Goal: Navigation & Orientation: Find specific page/section

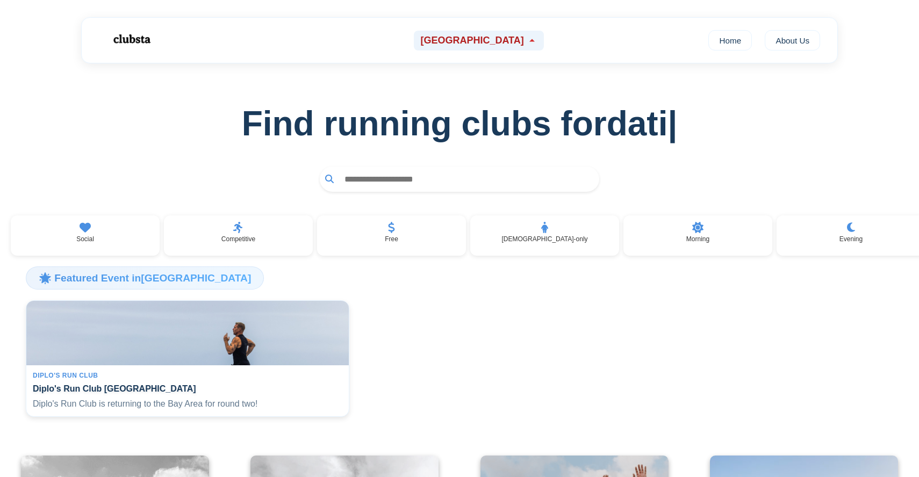
click at [474, 48] on div "[GEOGRAPHIC_DATA]" at bounding box center [479, 41] width 130 height 20
click at [474, 42] on span "[GEOGRAPHIC_DATA]" at bounding box center [471, 40] width 103 height 11
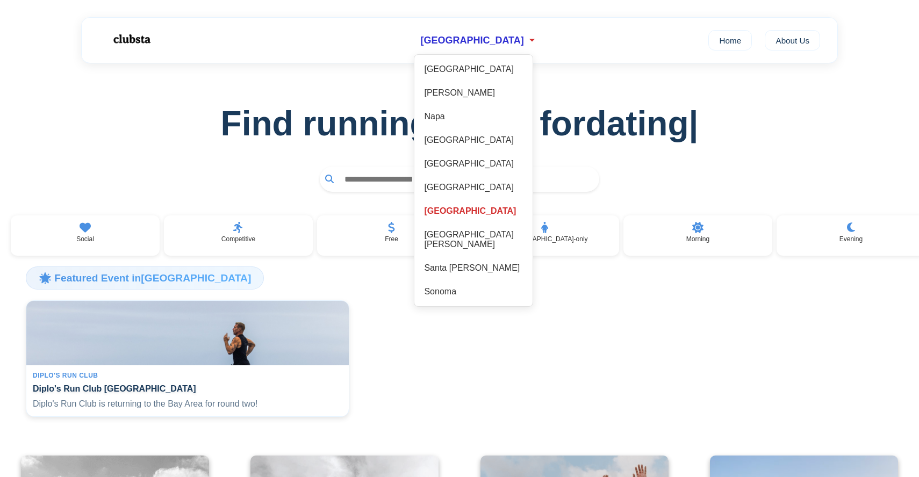
click at [592, 98] on div "Find running clubs for dating |" at bounding box center [459, 136] width 919 height 146
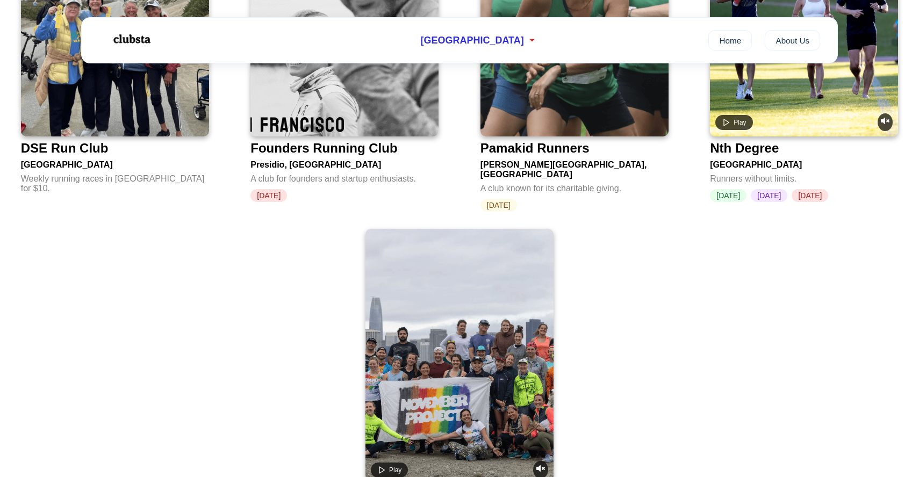
scroll to position [2051, 0]
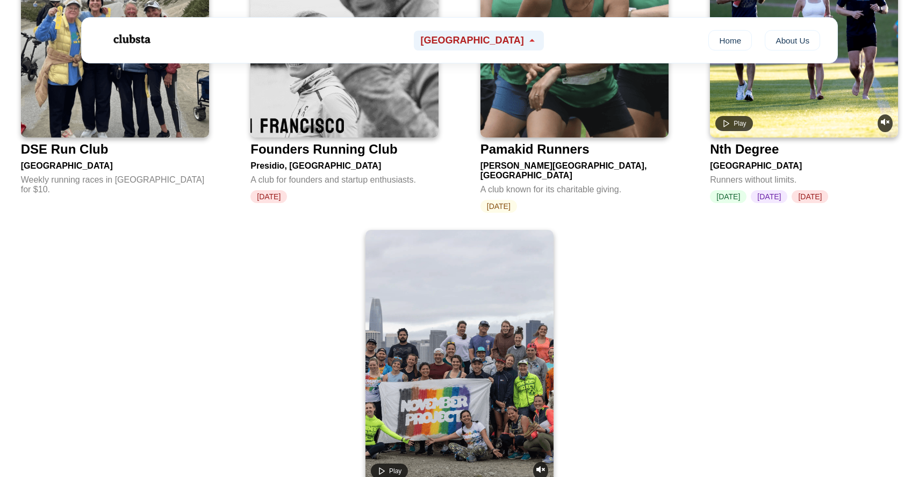
click at [491, 41] on span "[GEOGRAPHIC_DATA]" at bounding box center [471, 40] width 103 height 11
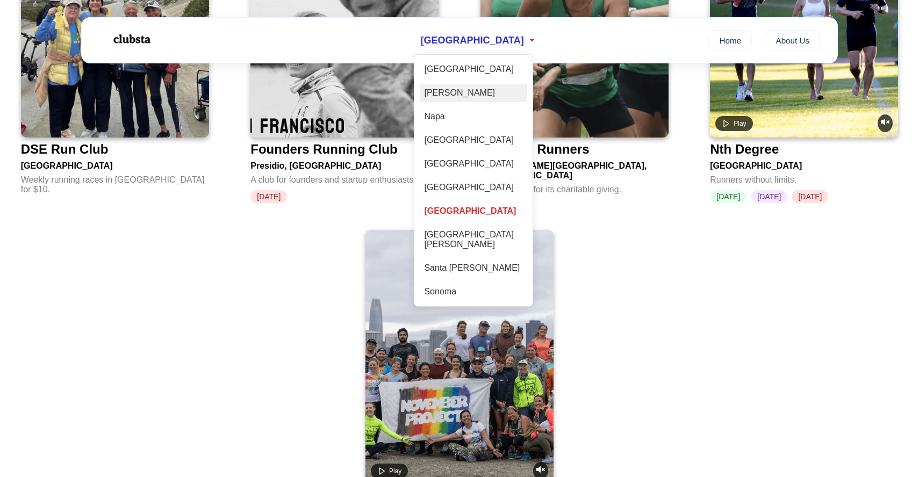
click at [480, 91] on div "[PERSON_NAME]" at bounding box center [474, 93] width 108 height 18
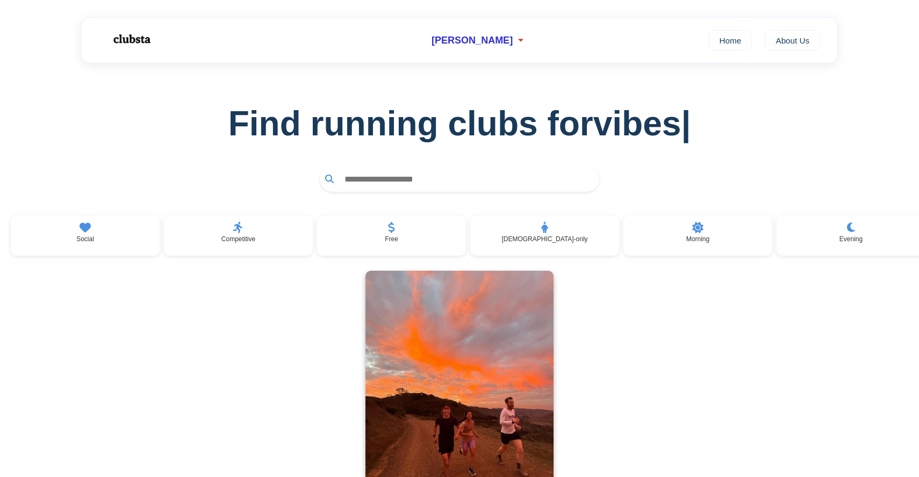
scroll to position [3, 0]
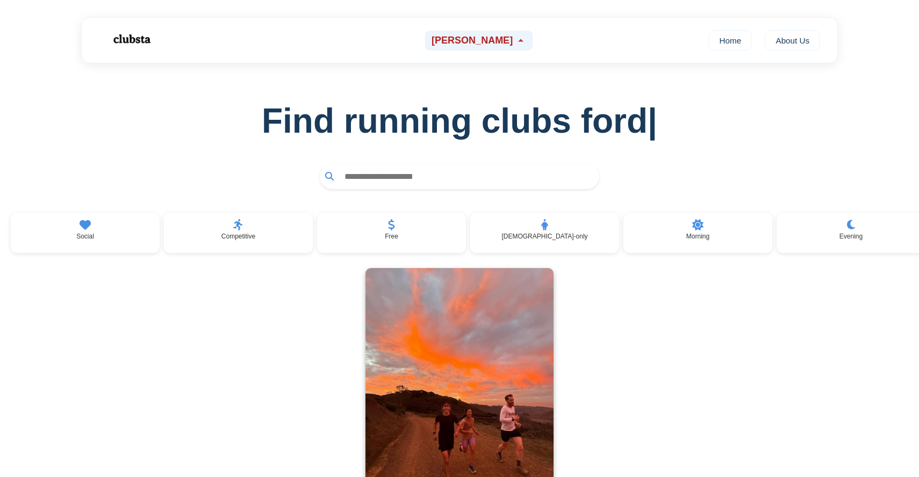
click at [482, 40] on span "[PERSON_NAME]" at bounding box center [472, 40] width 81 height 11
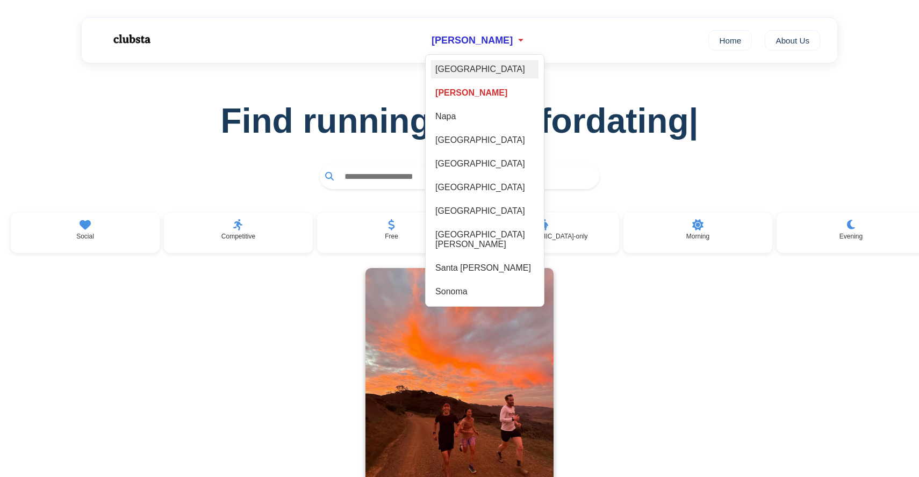
click at [488, 63] on div "[GEOGRAPHIC_DATA]" at bounding box center [485, 69] width 108 height 18
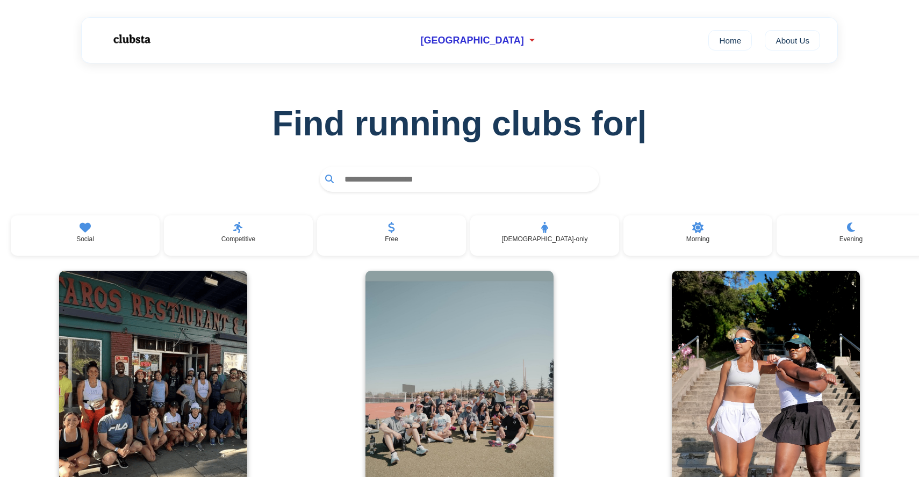
click at [484, 51] on div "[GEOGRAPHIC_DATA] Home About Us" at bounding box center [459, 40] width 757 height 46
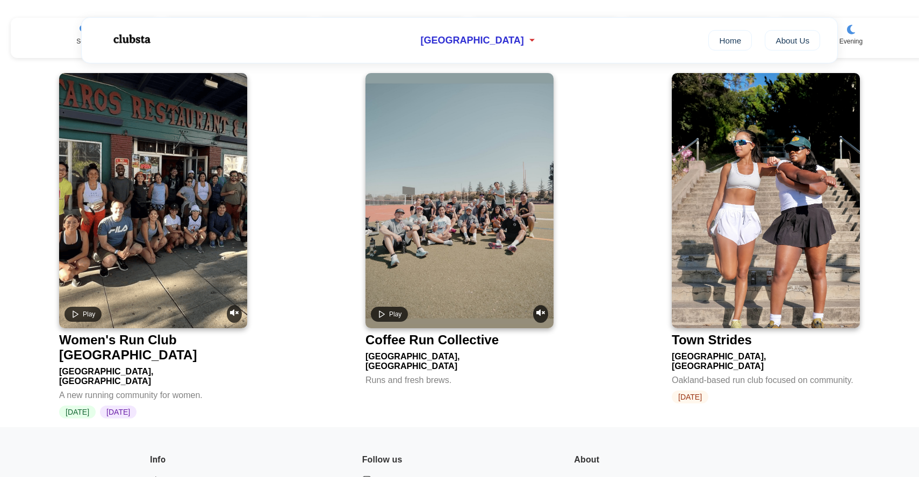
scroll to position [203, 0]
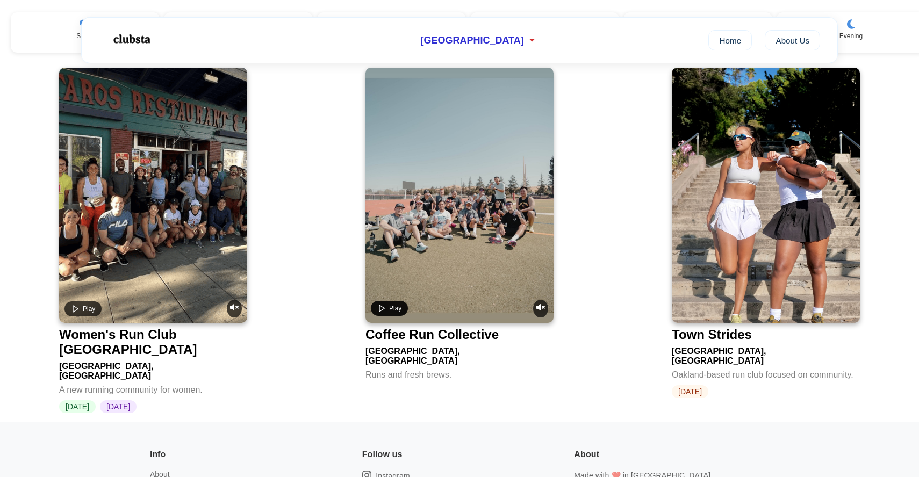
click at [386, 312] on button "Play" at bounding box center [389, 308] width 37 height 15
click at [386, 312] on button "Pause" at bounding box center [392, 308] width 43 height 15
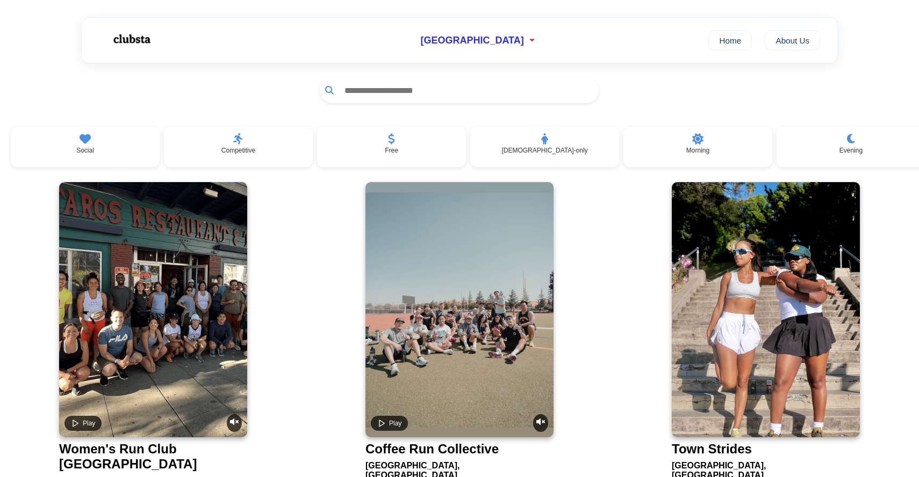
scroll to position [85, 0]
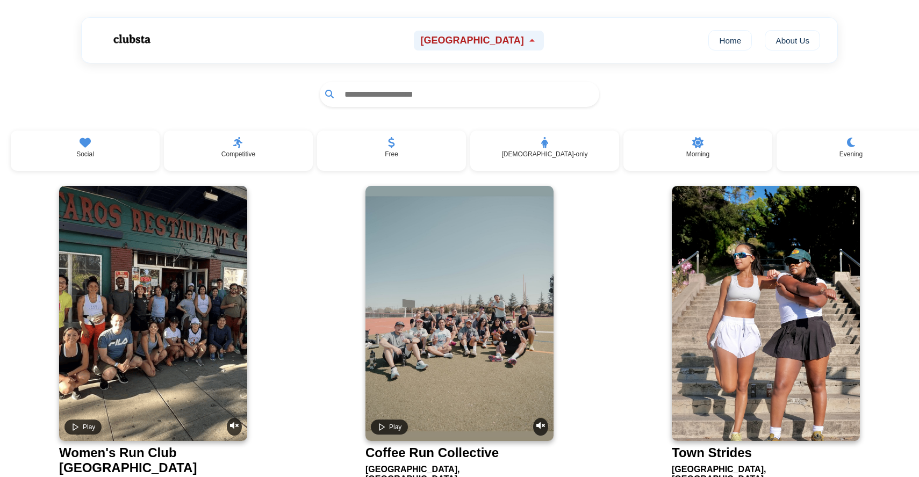
click at [471, 41] on span "[GEOGRAPHIC_DATA]" at bounding box center [471, 40] width 103 height 11
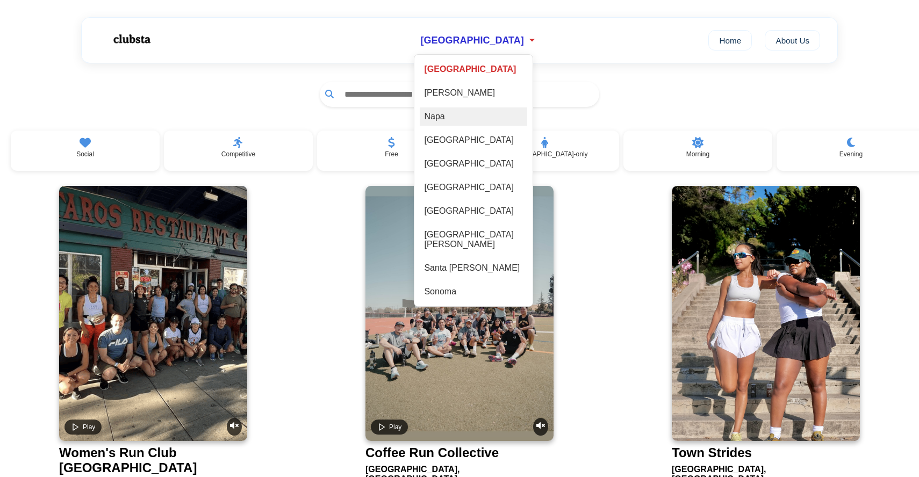
click at [485, 114] on div "Napa" at bounding box center [474, 117] width 108 height 18
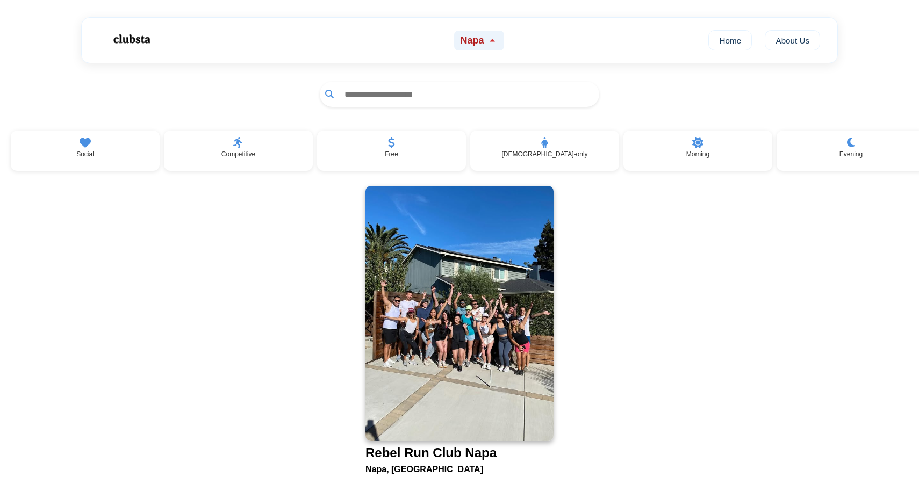
click at [472, 44] on span "Napa" at bounding box center [473, 40] width 24 height 11
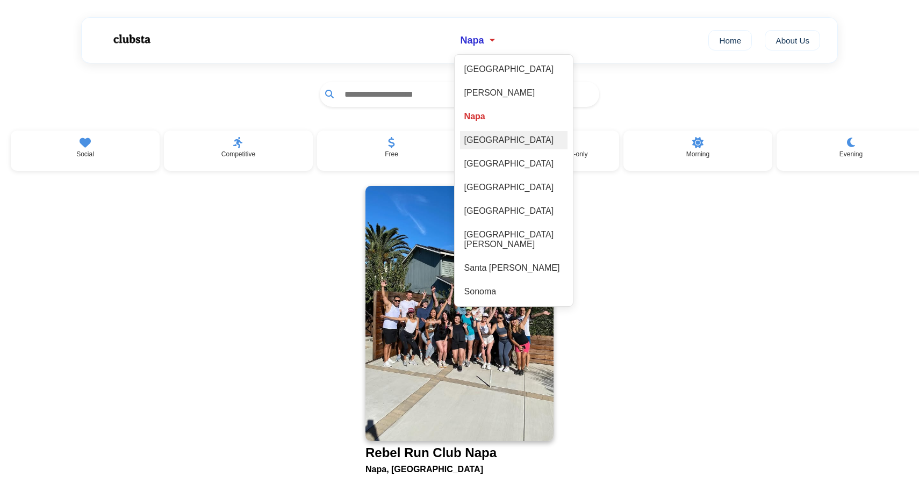
click at [485, 148] on div "[GEOGRAPHIC_DATA]" at bounding box center [514, 140] width 108 height 18
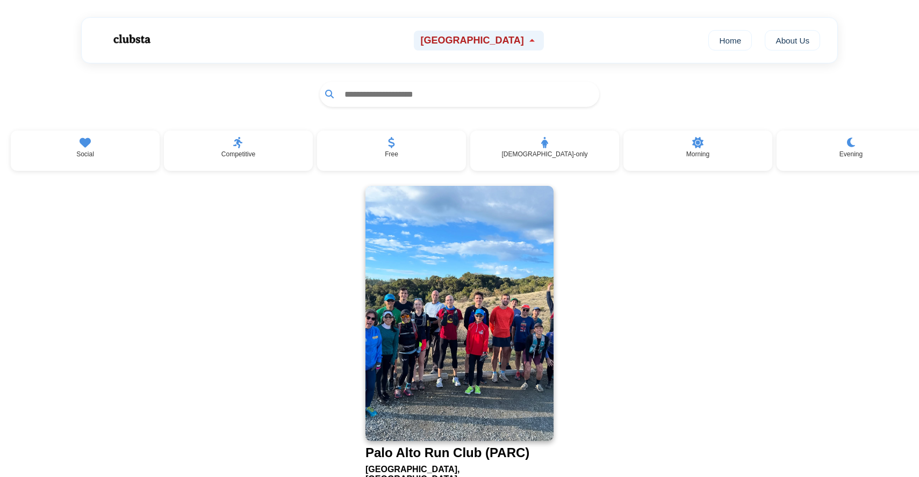
click at [474, 43] on span "[GEOGRAPHIC_DATA]" at bounding box center [471, 40] width 103 height 11
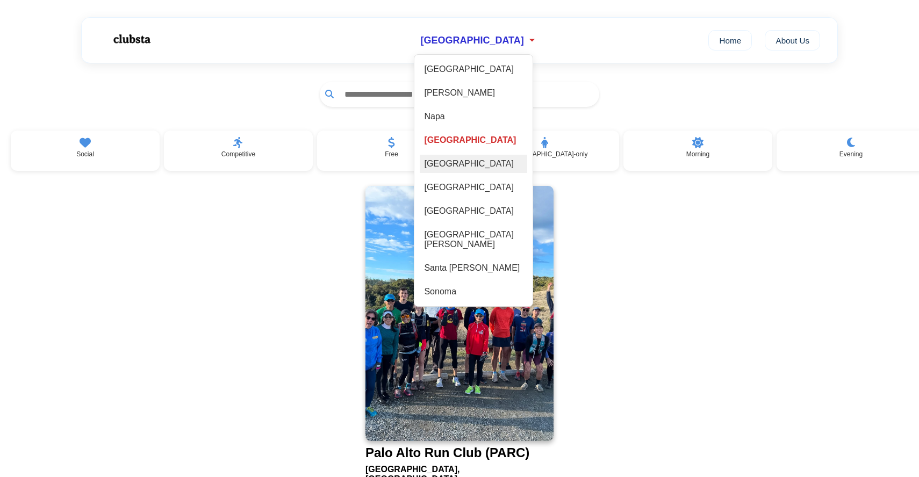
click at [480, 169] on div "[GEOGRAPHIC_DATA]" at bounding box center [474, 164] width 108 height 18
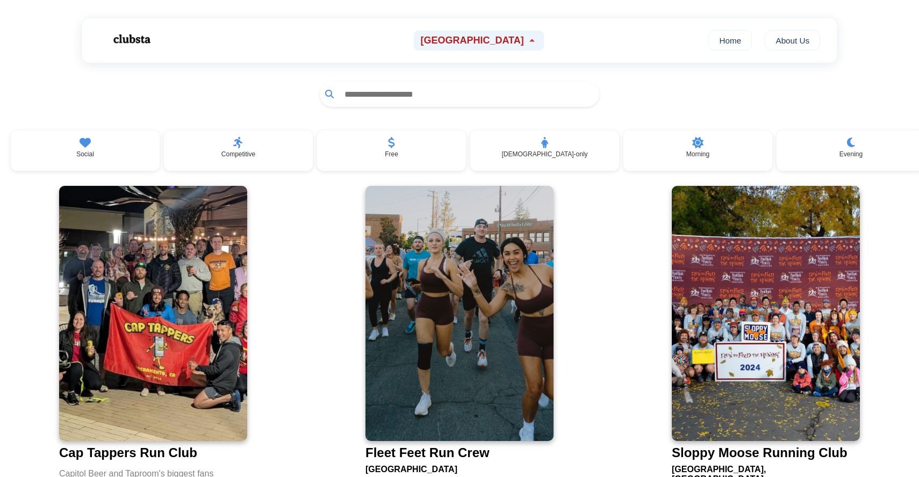
click at [486, 40] on span "[GEOGRAPHIC_DATA]" at bounding box center [471, 40] width 103 height 11
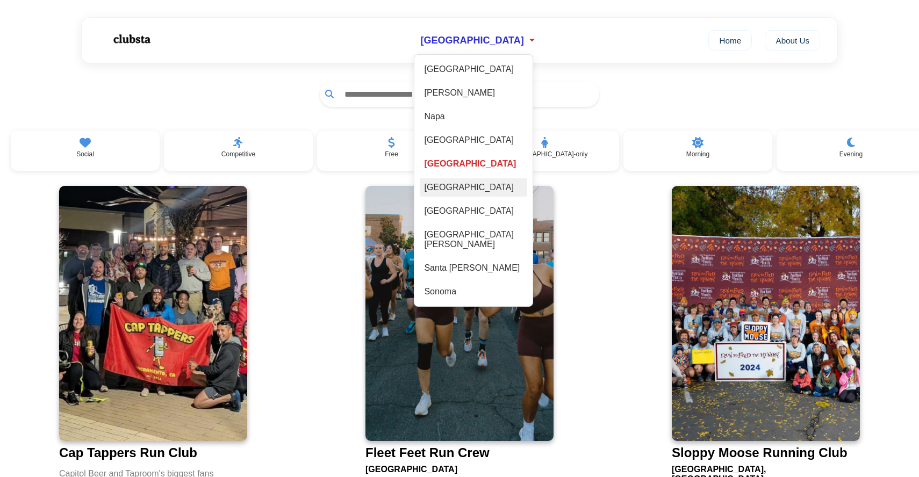
click at [488, 195] on div "[GEOGRAPHIC_DATA]" at bounding box center [474, 187] width 108 height 18
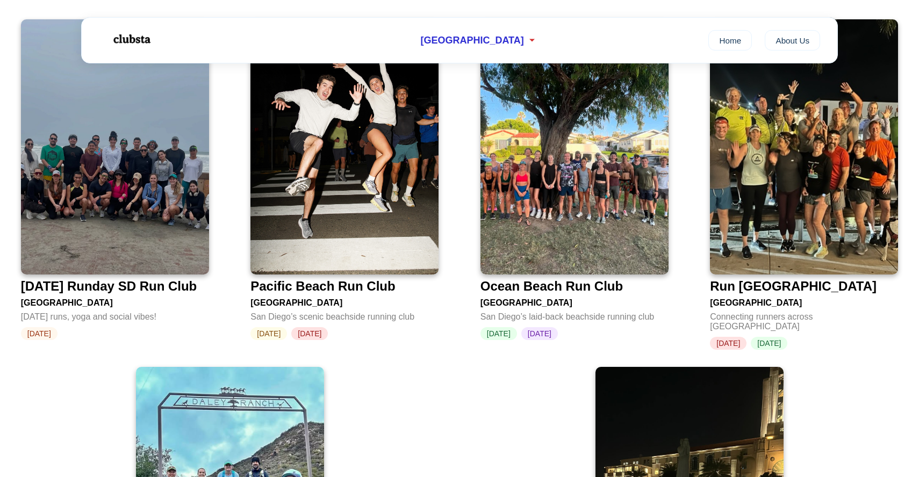
scroll to position [448, 0]
click at [489, 34] on div "[GEOGRAPHIC_DATA]" at bounding box center [479, 41] width 130 height 20
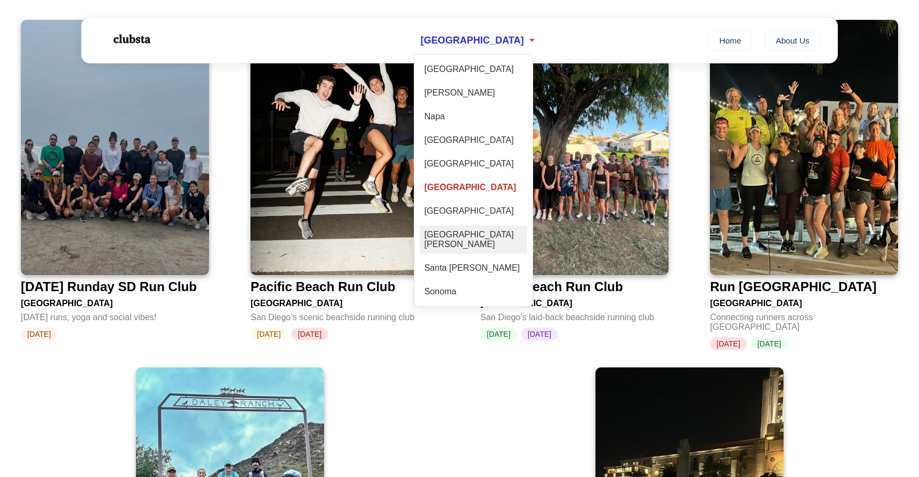
click at [491, 231] on div "[GEOGRAPHIC_DATA][PERSON_NAME]" at bounding box center [474, 240] width 108 height 28
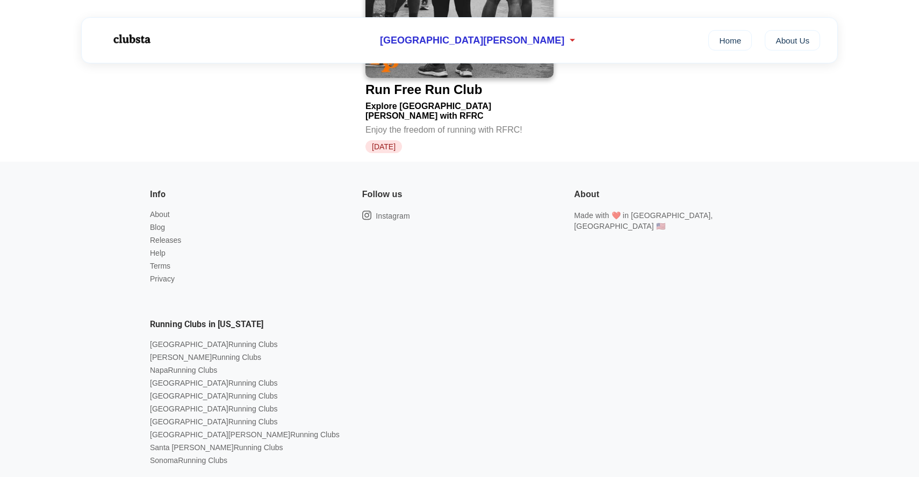
scroll to position [250, 0]
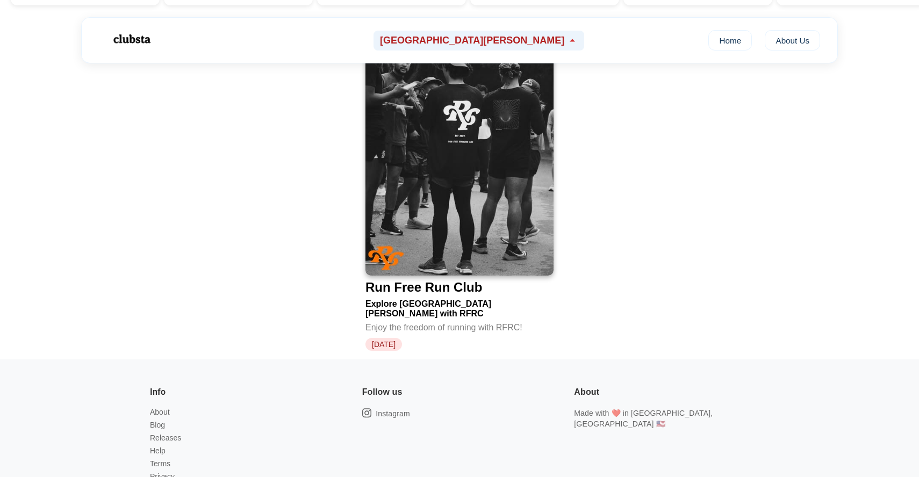
click at [463, 48] on div "[GEOGRAPHIC_DATA][PERSON_NAME]" at bounding box center [479, 41] width 211 height 20
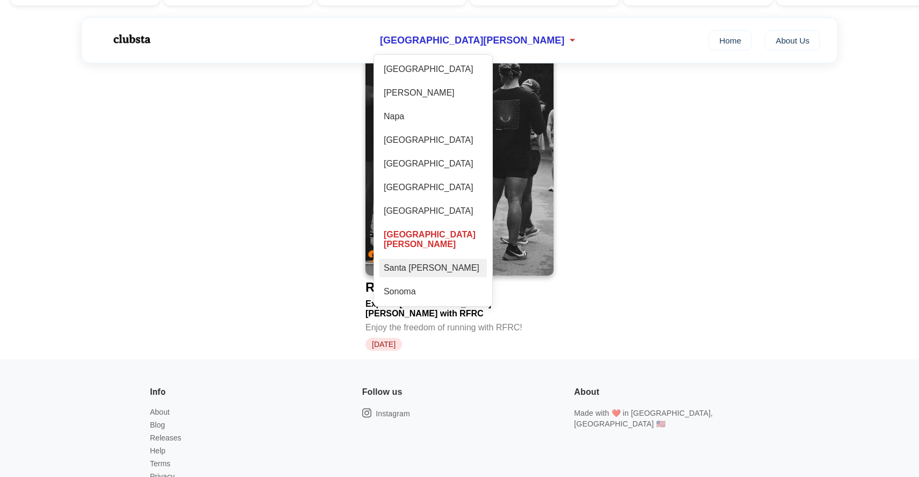
click at [487, 264] on div "Santa [PERSON_NAME]" at bounding box center [433, 268] width 108 height 18
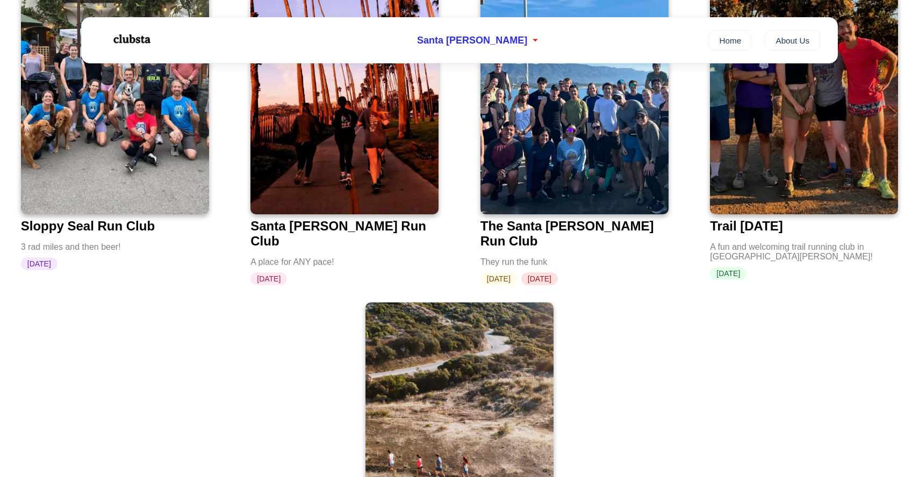
scroll to position [323, 0]
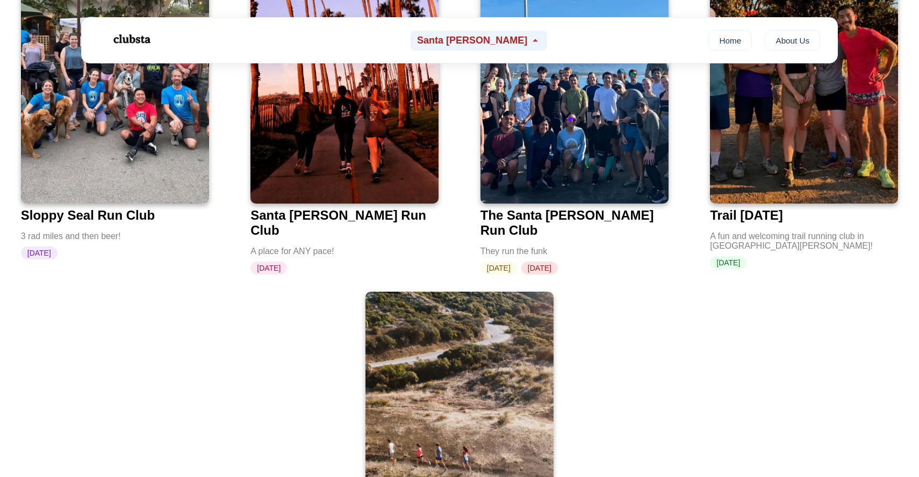
click at [450, 40] on span "Santa [PERSON_NAME]" at bounding box center [472, 40] width 110 height 11
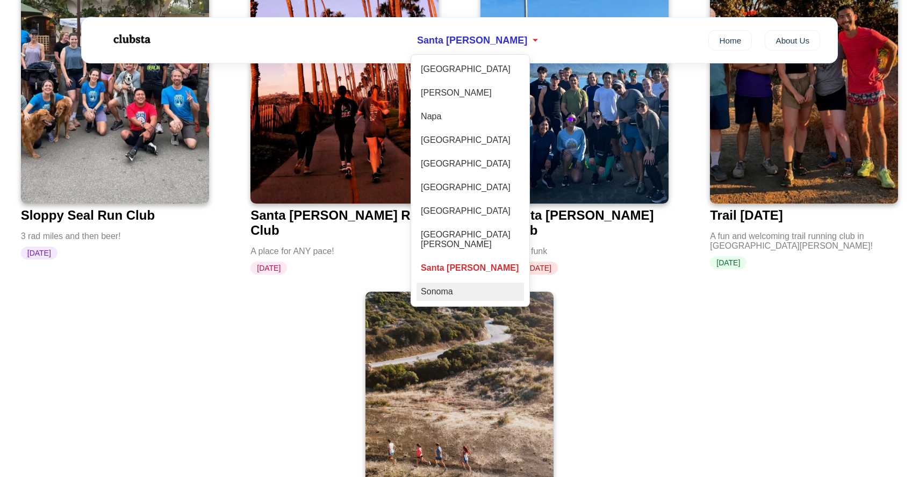
click at [481, 283] on div "Sonoma" at bounding box center [471, 292] width 108 height 18
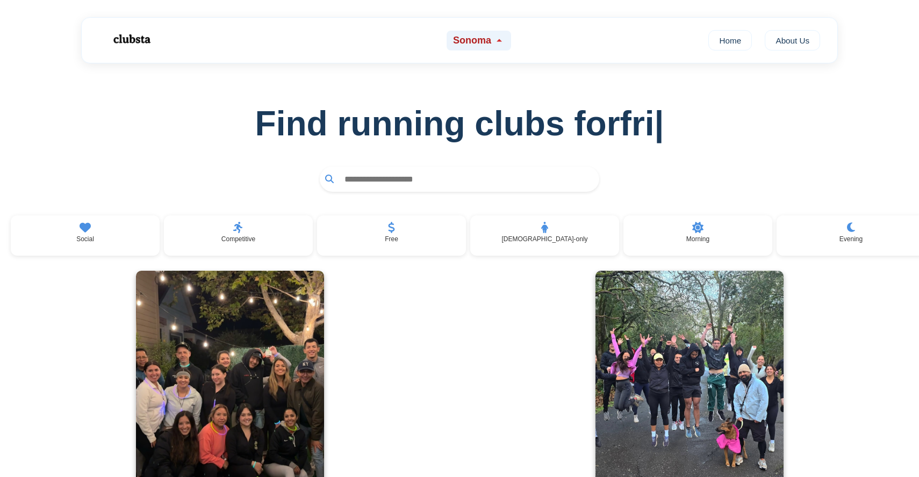
click at [486, 45] on span "Sonoma" at bounding box center [472, 40] width 38 height 11
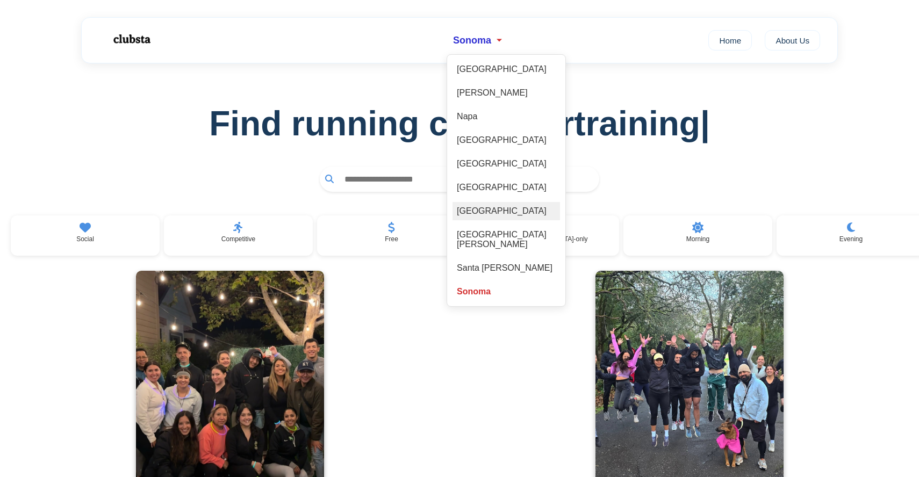
click at [490, 210] on div "[GEOGRAPHIC_DATA]" at bounding box center [507, 211] width 108 height 18
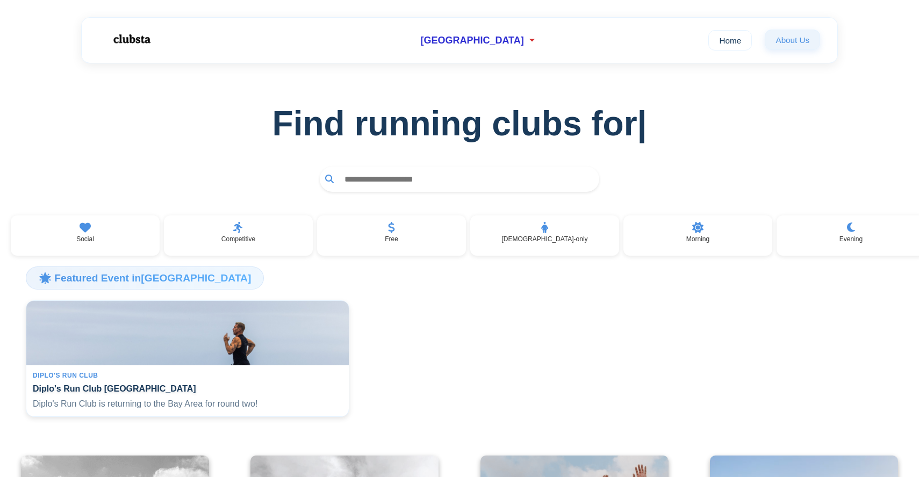
click at [765, 39] on link "About Us" at bounding box center [792, 40] width 55 height 20
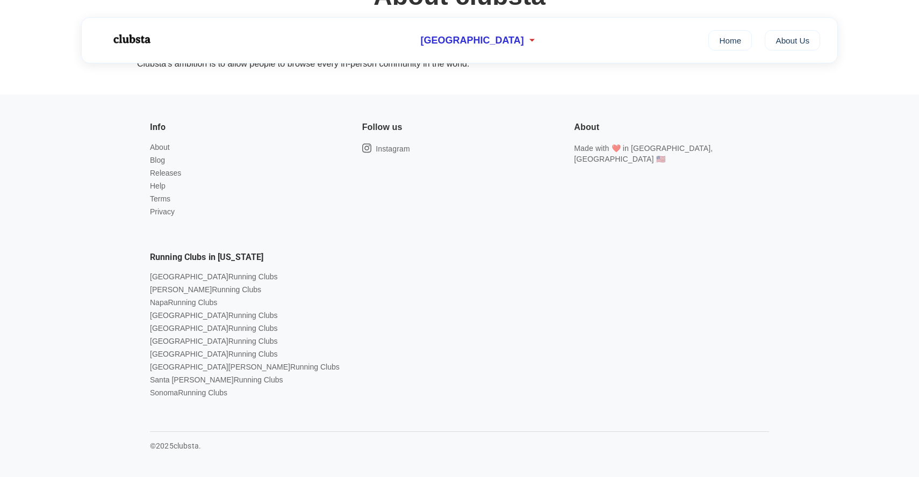
scroll to position [10, 0]
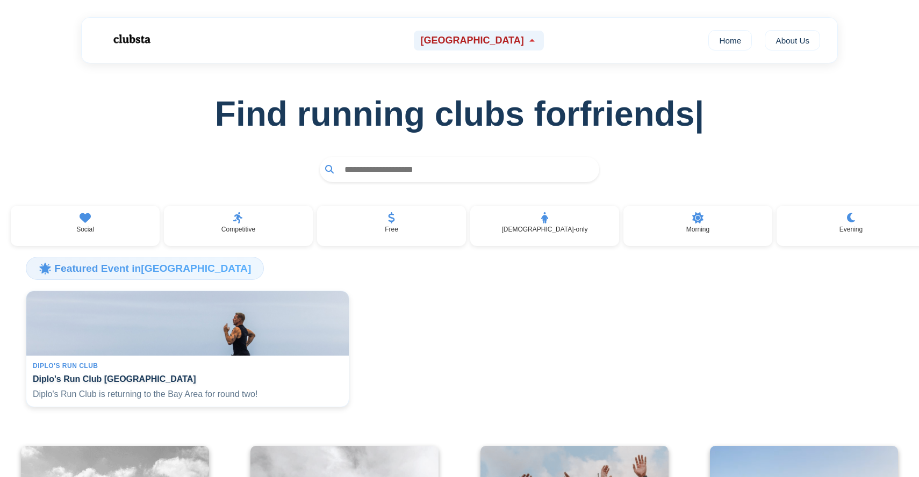
click at [453, 34] on div "[GEOGRAPHIC_DATA]" at bounding box center [479, 41] width 130 height 20
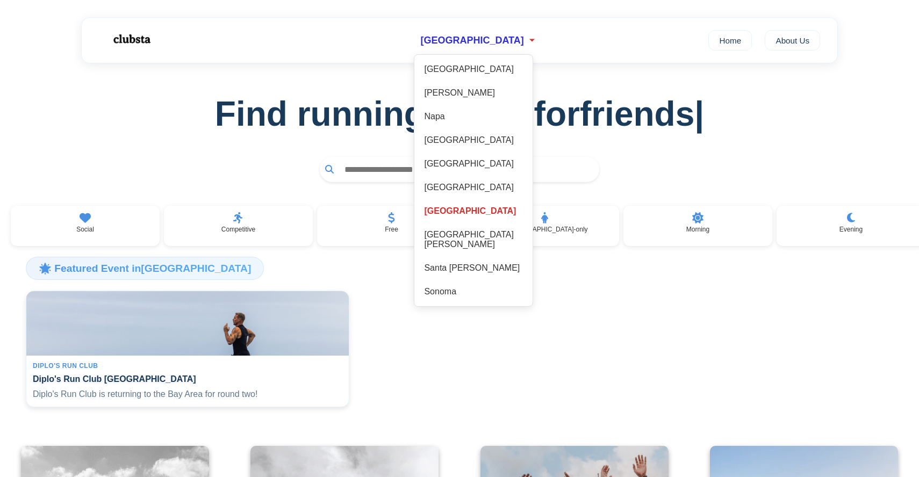
click at [321, 94] on div "Find running clubs for friends |" at bounding box center [459, 127] width 919 height 146
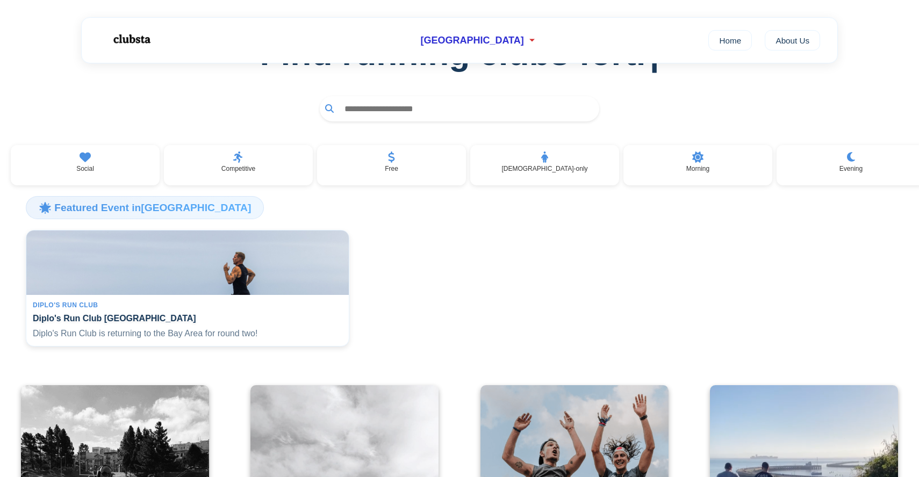
scroll to position [0, 0]
